Goal: Entertainment & Leisure: Browse casually

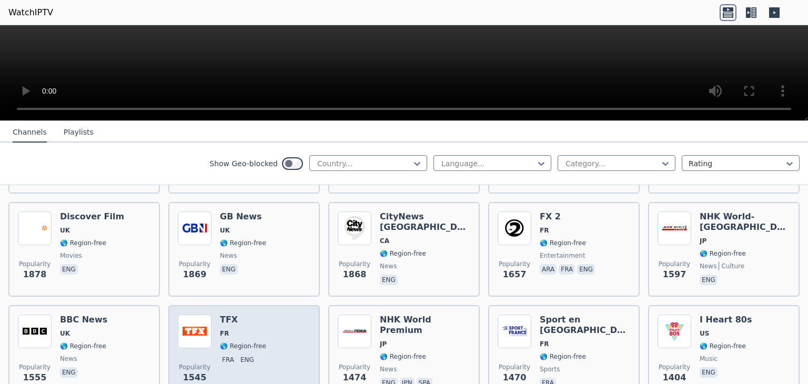
scroll to position [683, 0]
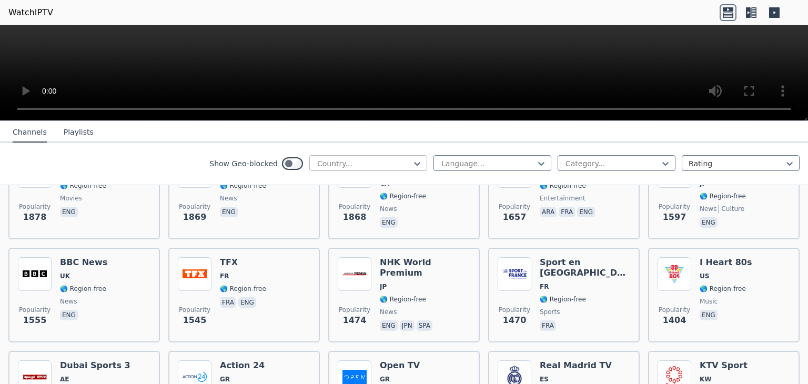
click at [377, 162] on div at bounding box center [364, 163] width 96 height 11
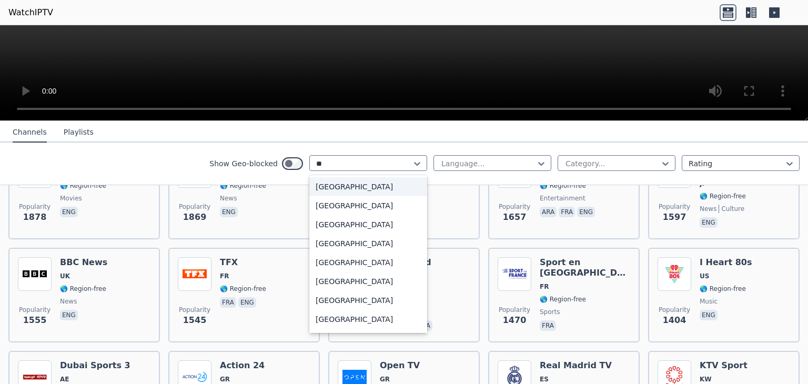
type input "***"
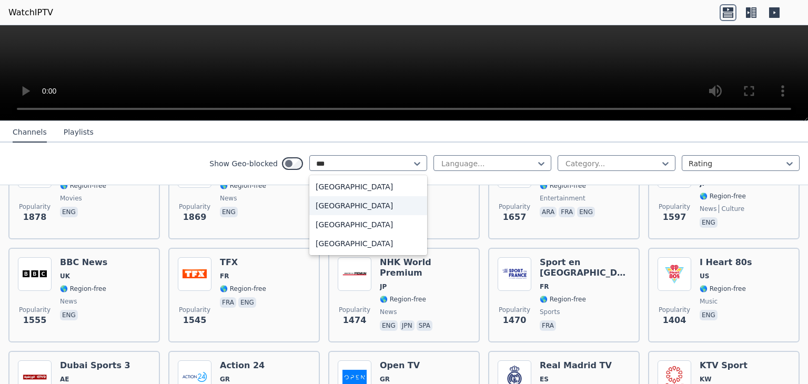
click at [335, 205] on div "[GEOGRAPHIC_DATA]" at bounding box center [368, 205] width 118 height 19
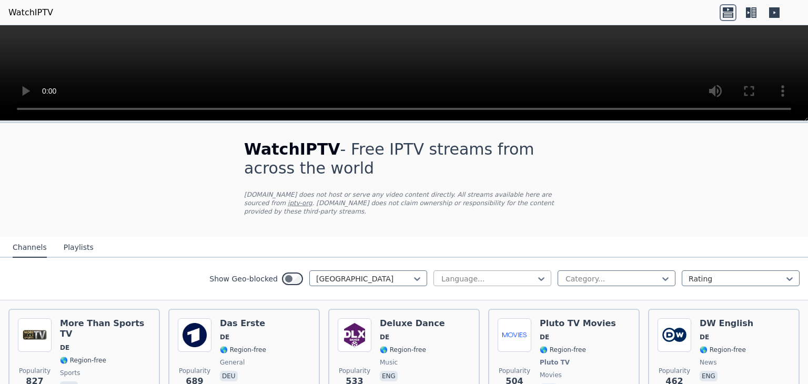
click at [436, 270] on div "Language..." at bounding box center [492, 278] width 118 height 16
type input "***"
click at [463, 293] on div "German" at bounding box center [492, 301] width 118 height 19
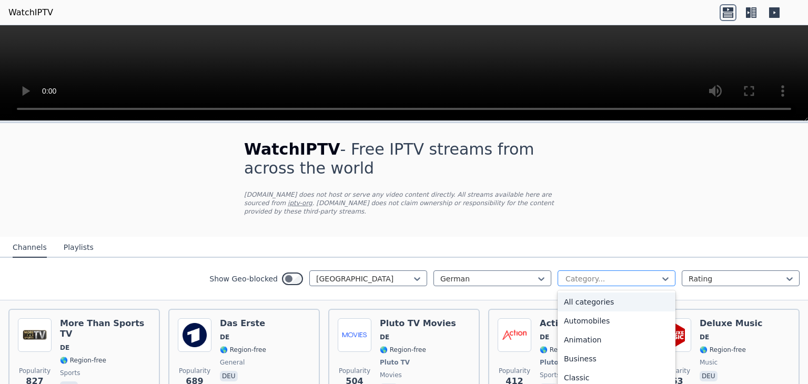
click at [564, 273] on div at bounding box center [612, 278] width 96 height 11
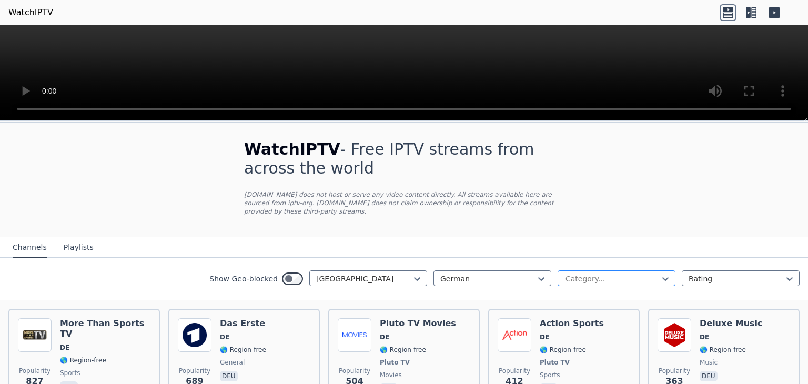
click at [564, 273] on div at bounding box center [612, 278] width 96 height 11
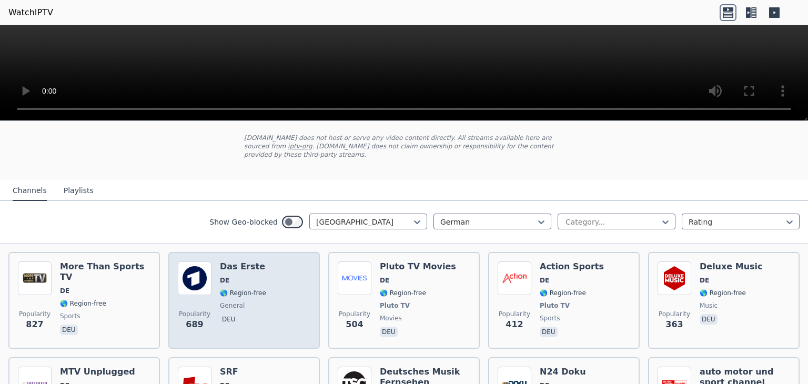
scroll to position [53, 0]
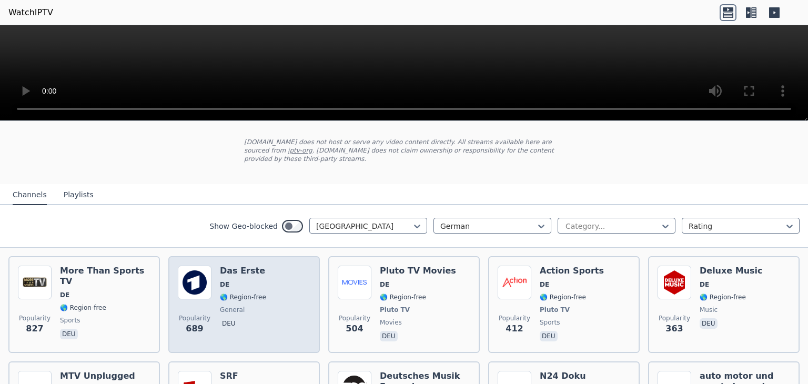
click at [217, 280] on div "Popularity 689 Das Erste DE 🌎 Region-free general deu" at bounding box center [244, 304] width 132 height 78
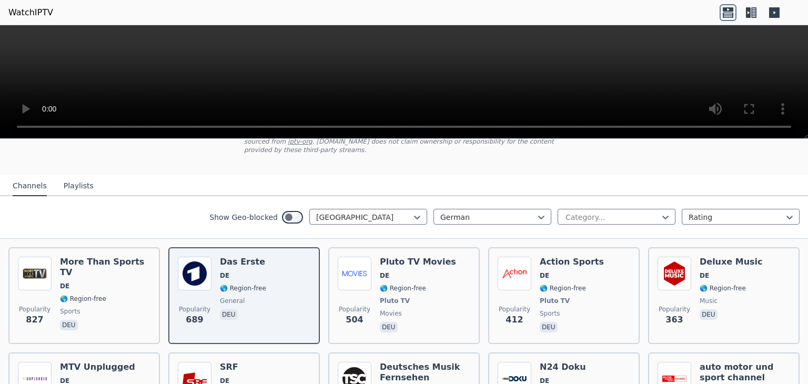
scroll to position [105, 0]
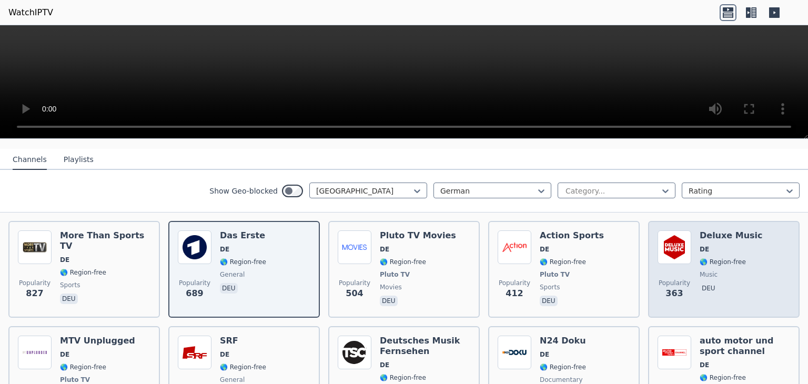
click at [687, 254] on div "Popularity 363 Deluxe Music DE 🌎 Region-free music deu" at bounding box center [723, 269] width 132 height 78
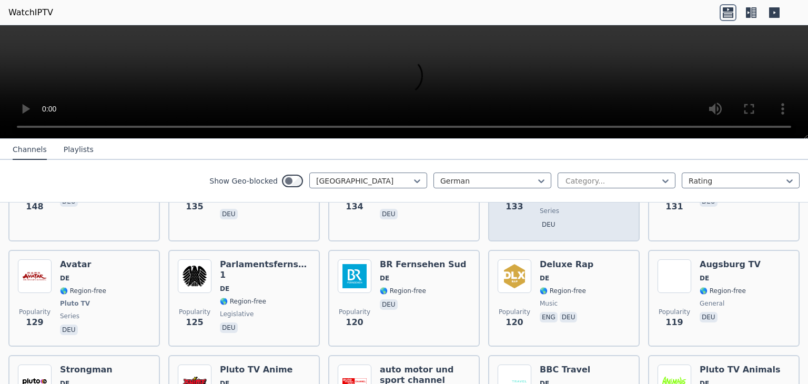
scroll to position [421, 0]
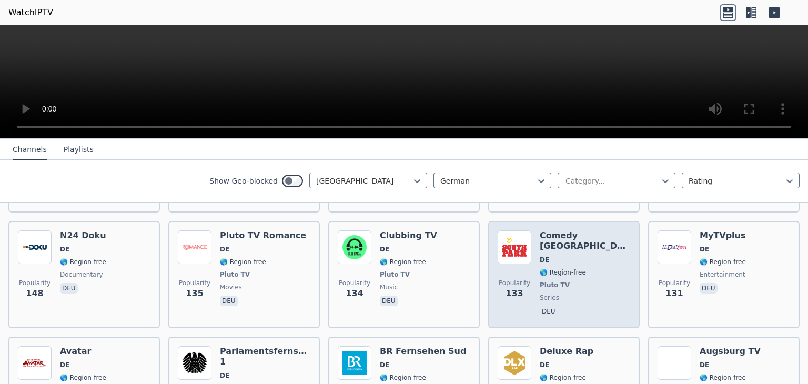
click at [539, 253] on div "Comedy [GEOGRAPHIC_DATA] DE 🌎 Region-free Pluto TV series deu" at bounding box center [584, 274] width 90 height 88
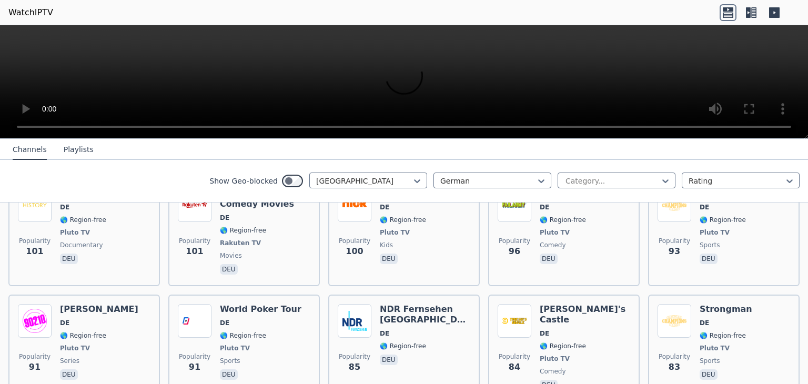
scroll to position [841, 0]
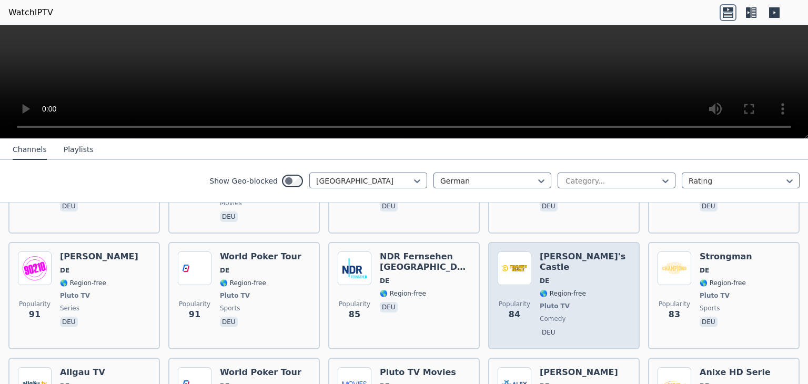
click at [544, 277] on span "DE" at bounding box center [584, 281] width 90 height 8
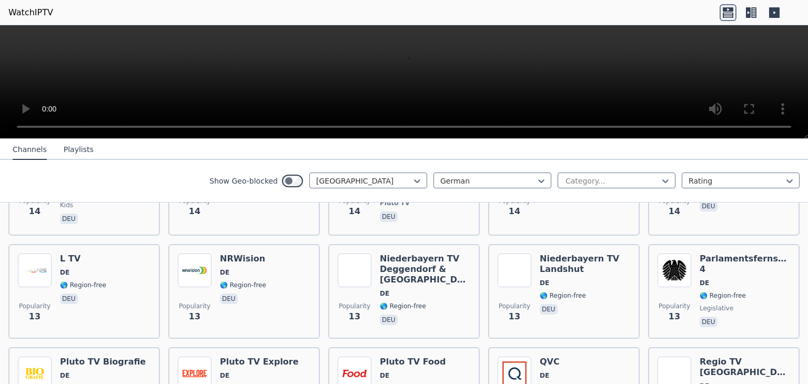
scroll to position [4206, 0]
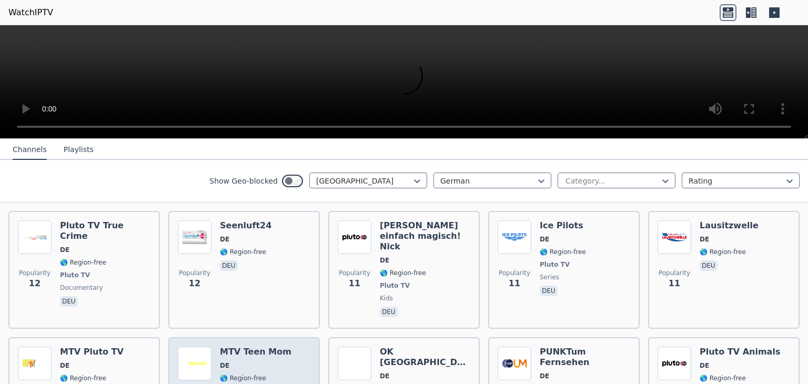
scroll to position [4574, 0]
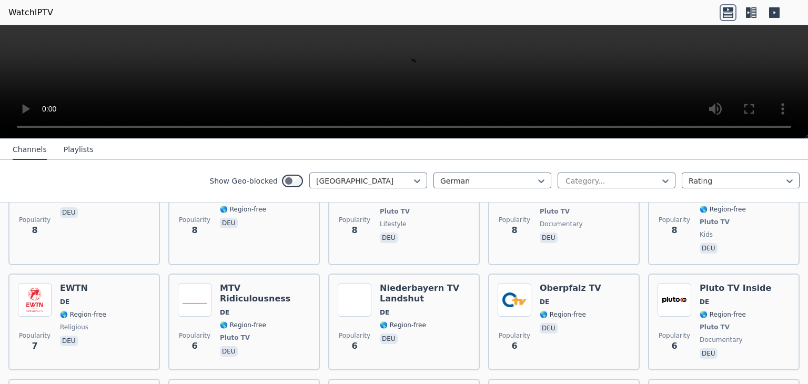
scroll to position [5205, 0]
